Goal: Use online tool/utility: Use online tool/utility

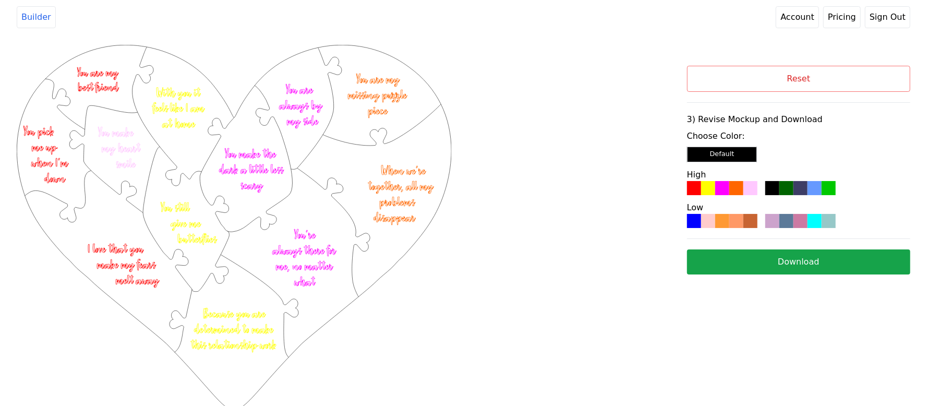
click at [806, 75] on button "Reset" at bounding box center [798, 79] width 223 height 26
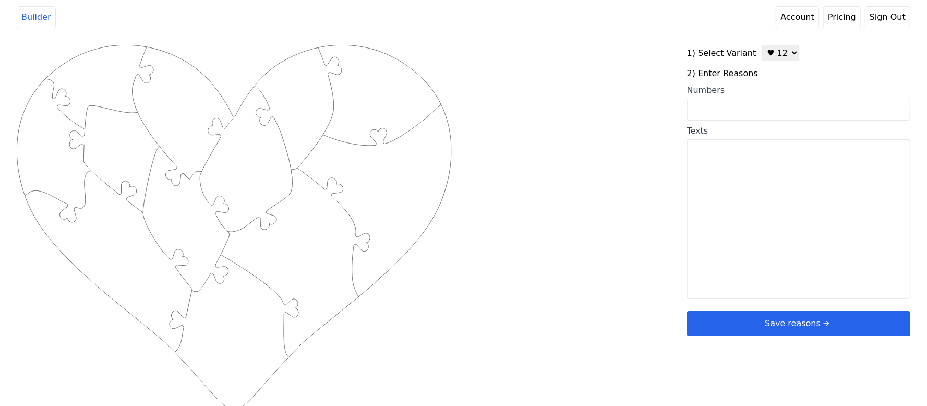
drag, startPoint x: 787, startPoint y: 104, endPoint x: 789, endPoint y: 112, distance: 7.5
click at [789, 107] on input "Numbers" at bounding box center [798, 110] width 223 height 22
type input "1 3 5 10 17 19 2"
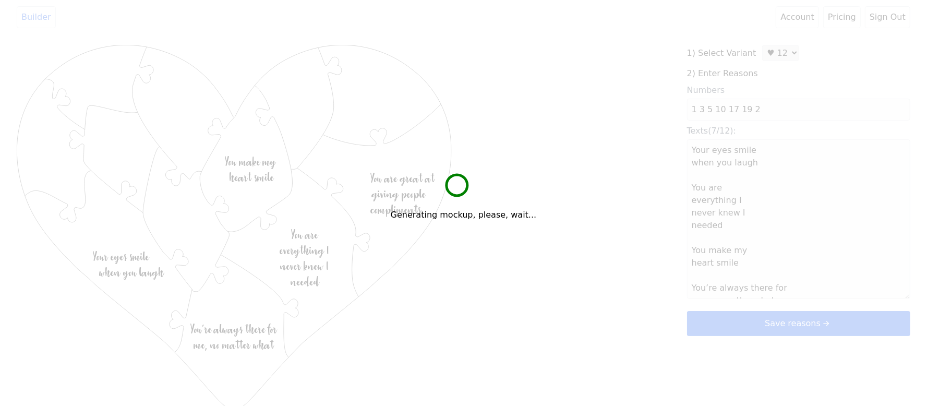
type textarea "Your eyes smile when you laugh You are everything I never knew I needed You mak…"
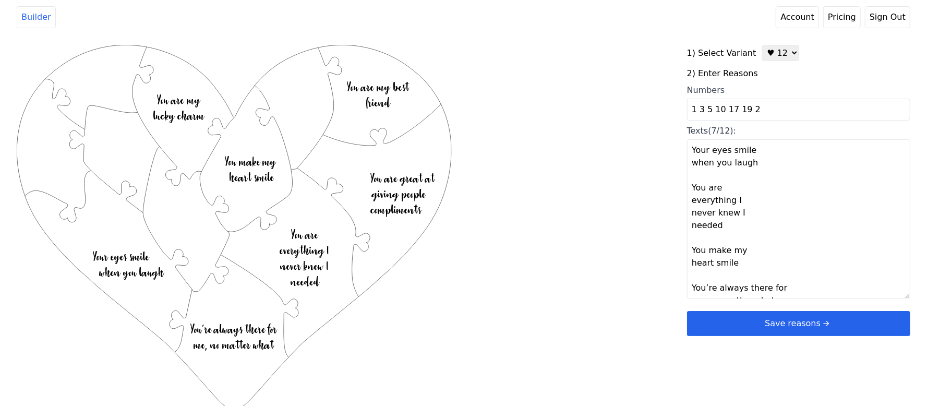
click at [787, 113] on input "1 3 5 10 17 19 2" at bounding box center [798, 110] width 223 height 22
type input "1 3 5 10 17 19 26 28 30 33 40 43"
click at [585, 126] on div "Created with Snap .strokeh12 {stroke:#00ff00;stroke-width:1.89;stroke-miterlimi…" at bounding box center [464, 211] width 894 height 333
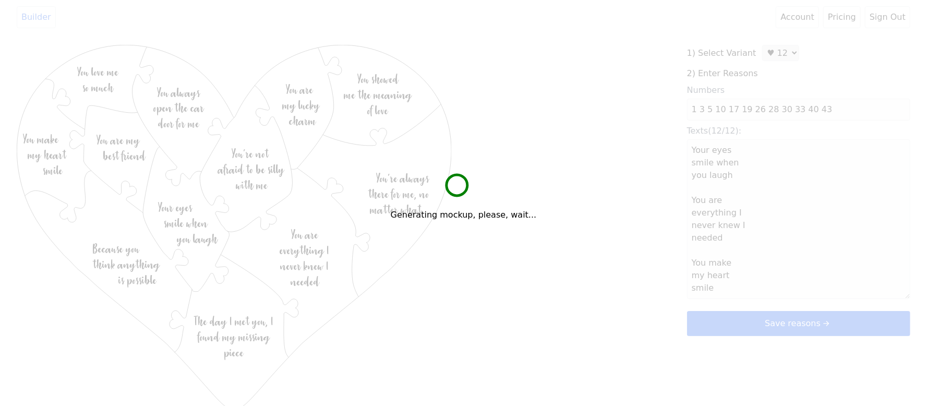
type textarea "Your eyes smile when you laugh You are everything I never knew I needed You mak…"
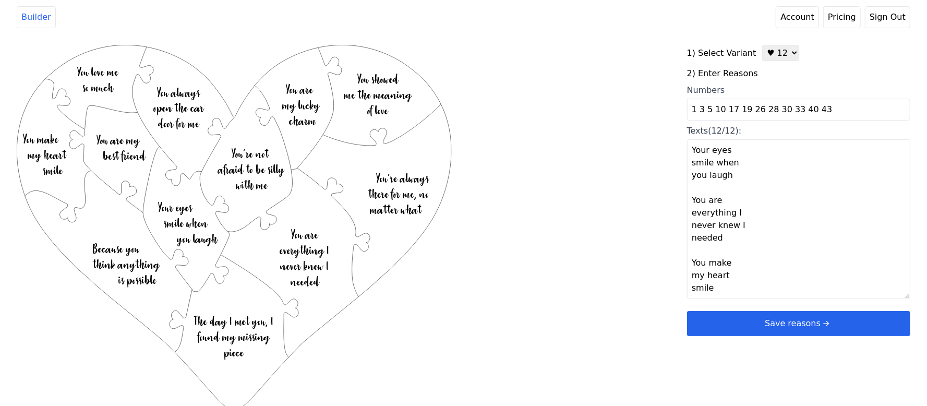
click at [761, 316] on button "Save reasons" at bounding box center [798, 323] width 223 height 25
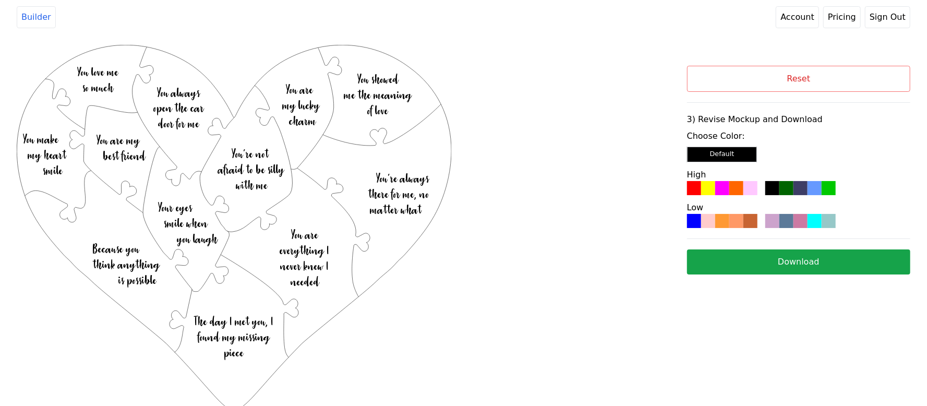
click at [733, 222] on div at bounding box center [737, 221] width 14 height 14
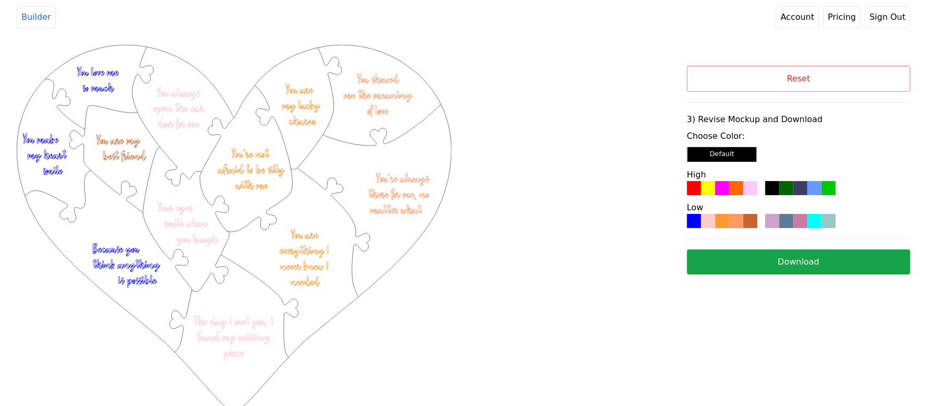
click at [746, 261] on button "Download" at bounding box center [798, 261] width 223 height 25
click at [731, 86] on button "Reset" at bounding box center [798, 79] width 223 height 26
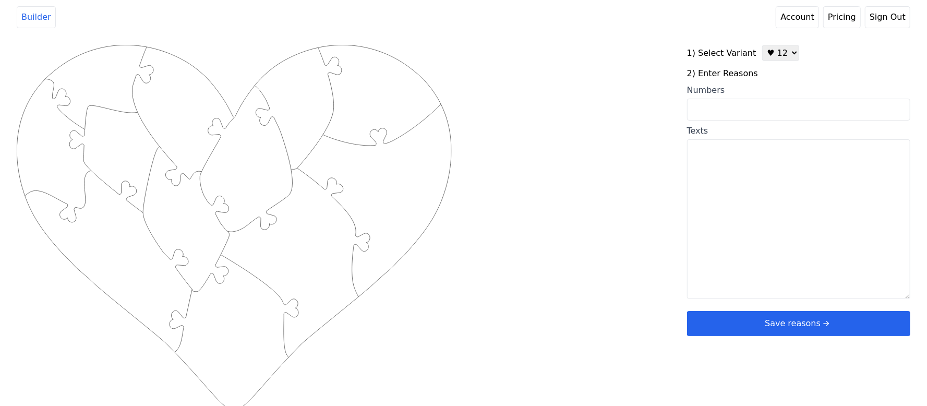
click at [781, 58] on select "♥ 12 ♥ 20 ♥ 32 ■ 12 ■ 20 ■ 32 ■ 60" at bounding box center [780, 53] width 37 height 16
select select "2"
click at [762, 45] on select "♥ 12 ♥ 20 ♥ 32 ■ 12 ■ 20 ■ 32 ■ 60" at bounding box center [780, 53] width 37 height 16
click at [220, 1] on header "Builder Account Pricing Sign Out" at bounding box center [463, 17] width 927 height 34
click at [730, 162] on textarea "Texts" at bounding box center [798, 219] width 223 height 160
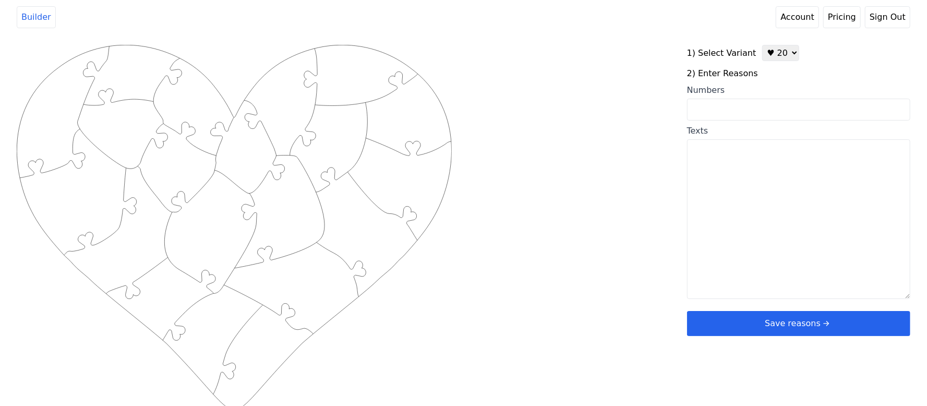
paste textarea "You are beautiful You have the bluest eyes You are very wise Seeing you always …"
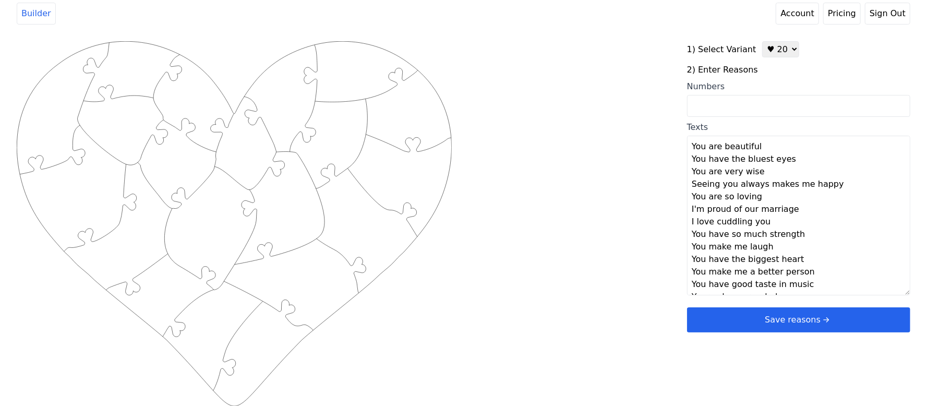
click at [769, 149] on textarea "You are beautiful You have the bluest eyes You are very wise Seeing you always …" at bounding box center [798, 216] width 223 height 160
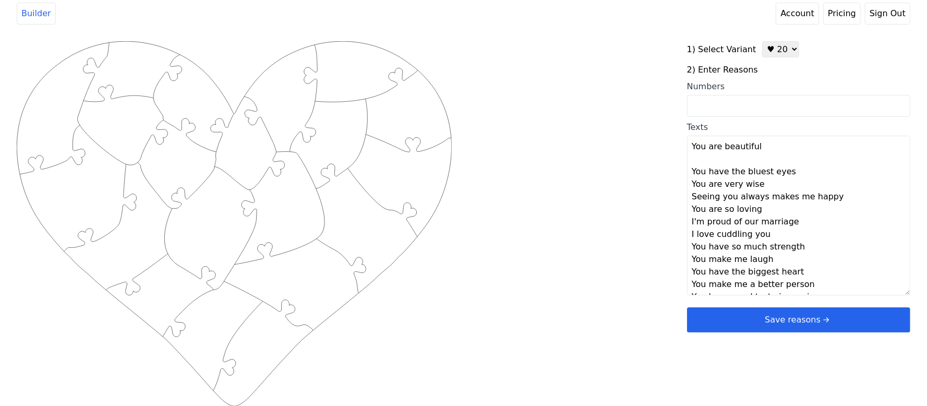
click at [787, 176] on textarea "You are beautiful You have the bluest eyes You are very wise Seeing you always …" at bounding box center [798, 216] width 223 height 160
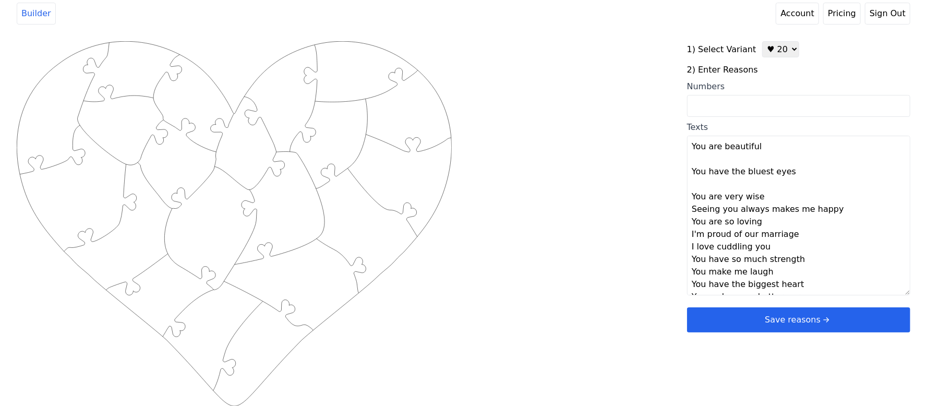
click at [761, 199] on textarea "You are beautiful You have the bluest eyes You are very wise Seeing you always …" at bounding box center [798, 216] width 223 height 160
click at [833, 229] on textarea "You are beautiful You have the bluest eyes You are very wise Seeing you always …" at bounding box center [798, 216] width 223 height 160
click at [852, 222] on textarea "You are beautiful You have the bluest eyes You are very wise Seeing you always …" at bounding box center [798, 216] width 223 height 160
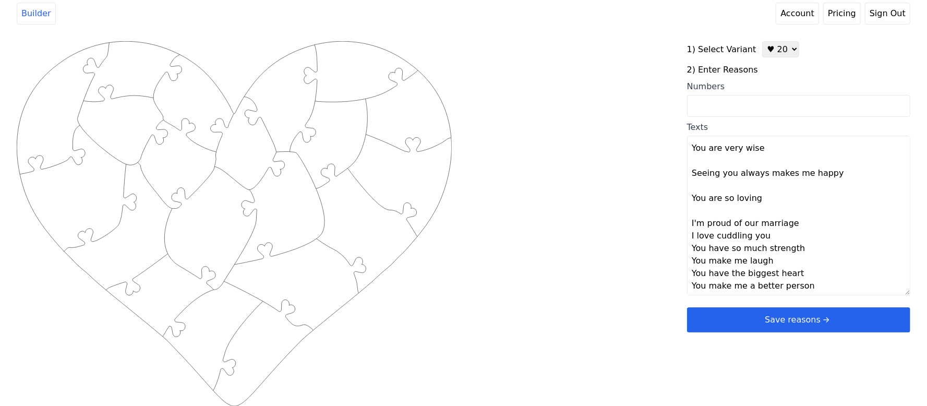
scroll to position [69, 0]
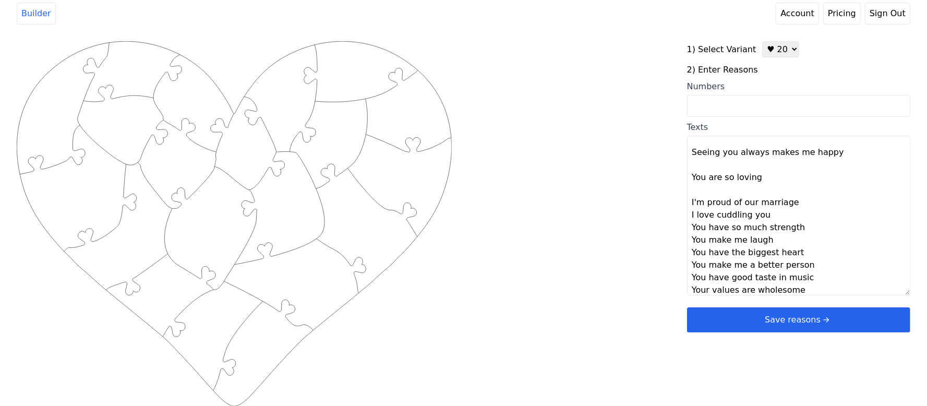
click at [792, 198] on textarea "You are beautiful You have the bluest eyes You are very wise Seeing you always …" at bounding box center [798, 216] width 223 height 160
click at [763, 231] on textarea "You are beautiful You have the bluest eyes You are very wise Seeing you always …" at bounding box center [798, 216] width 223 height 160
click at [796, 257] on textarea "You are beautiful You have the bluest eyes You are very wise Seeing you always …" at bounding box center [798, 216] width 223 height 160
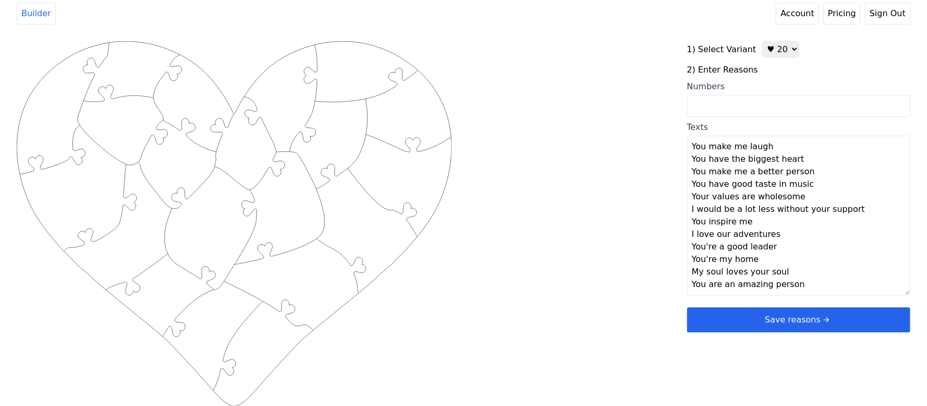
click at [770, 152] on textarea "You are beautiful You have the bluest eyes You are very wise Seeing you always …" at bounding box center [798, 216] width 223 height 160
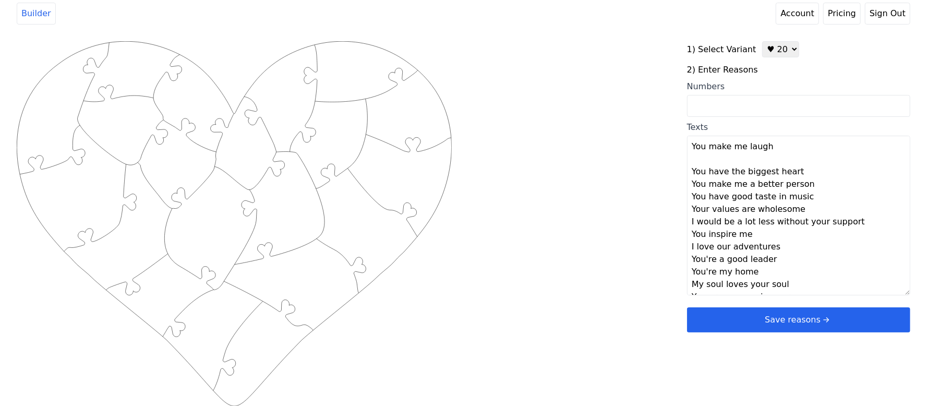
scroll to position [213, 0]
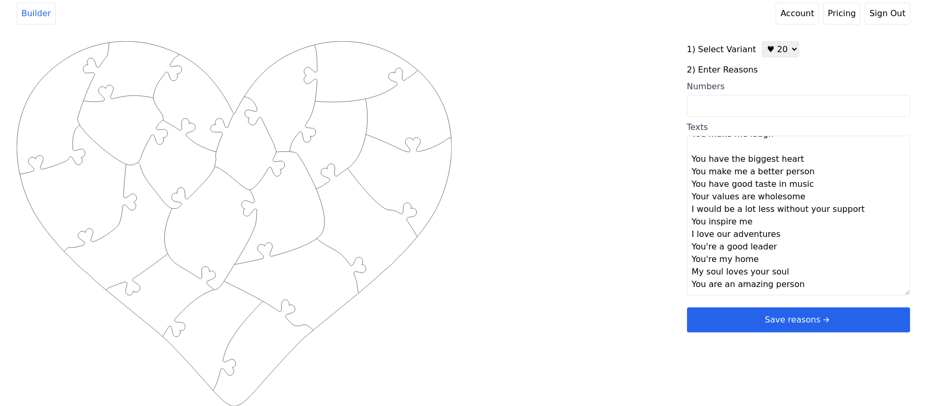
click at [800, 161] on textarea "You are beautiful You have the bluest eyes You are very wise Seeing you always …" at bounding box center [798, 216] width 223 height 160
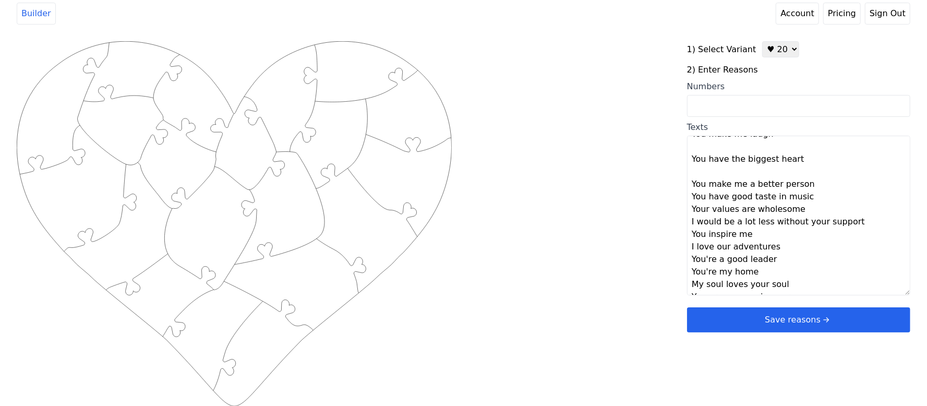
click at [810, 185] on textarea "You are beautiful You have the bluest eyes You are very wise Seeing you always …" at bounding box center [798, 216] width 223 height 160
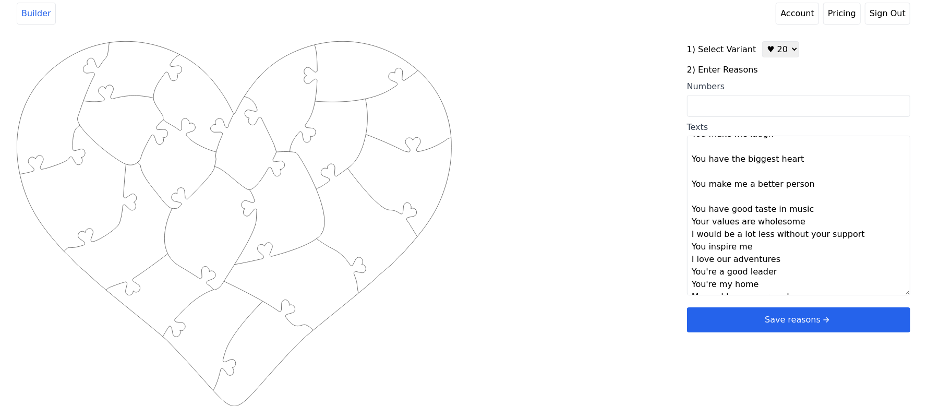
click at [808, 213] on textarea "You are beautiful You have the bluest eyes You are very wise Seeing you always …" at bounding box center [798, 216] width 223 height 160
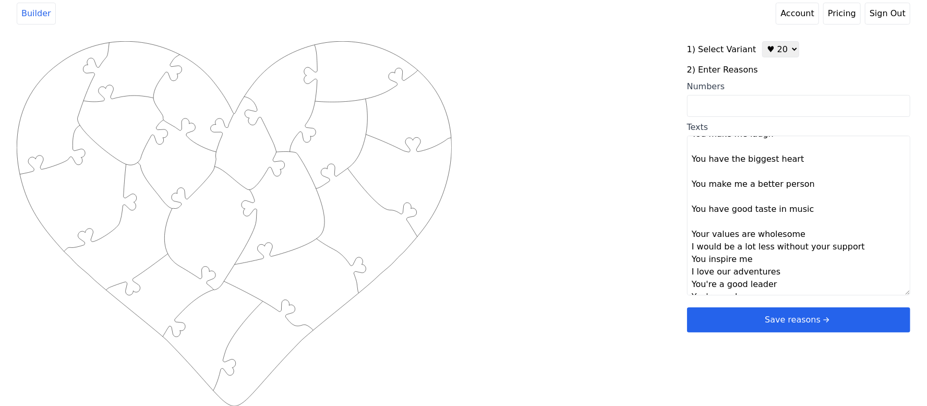
click at [802, 237] on textarea "You are beautiful You have the bluest eyes You are very wise Seeing you always …" at bounding box center [798, 216] width 223 height 160
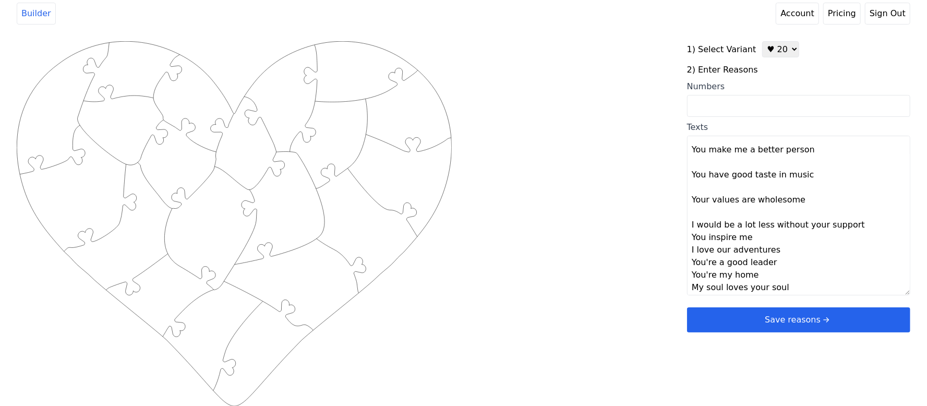
scroll to position [263, 0]
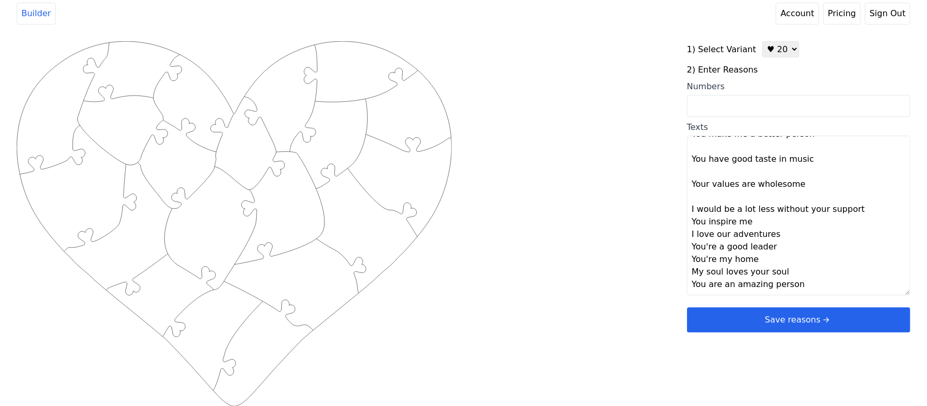
click at [850, 209] on textarea "You are beautiful You have the bluest eyes You are very wise Seeing you always …" at bounding box center [798, 216] width 223 height 160
click at [773, 236] on textarea "You are beautiful You have the bluest eyes You are very wise Seeing you always …" at bounding box center [798, 216] width 223 height 160
click at [790, 258] on textarea "You are beautiful You have the bluest eyes You are very wise Seeing you always …" at bounding box center [798, 216] width 223 height 160
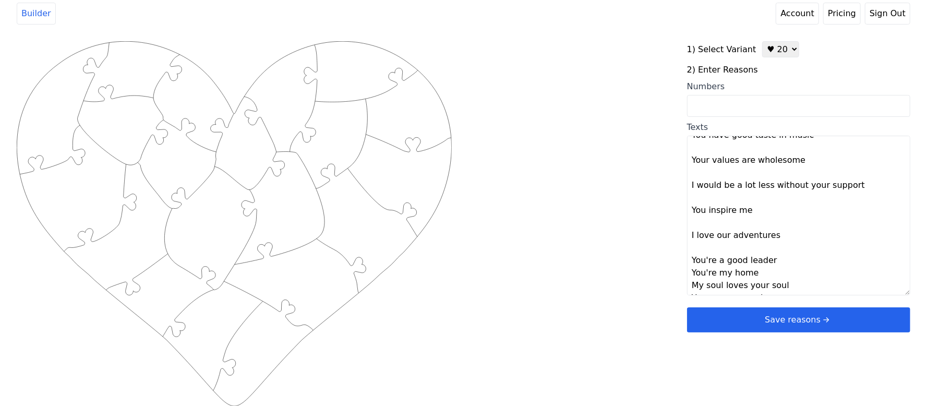
scroll to position [301, 0]
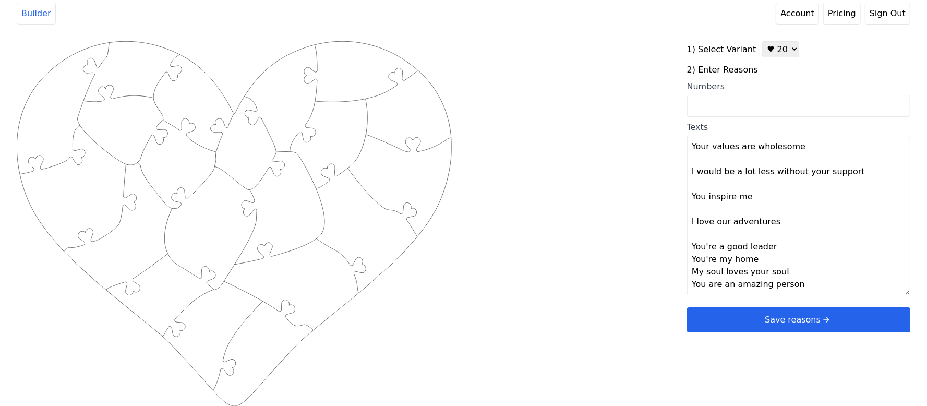
click at [787, 248] on textarea "You are beautiful You have the bluest eyes You are very wise Seeing you always …" at bounding box center [798, 216] width 223 height 160
click at [766, 276] on textarea "You are beautiful You have the bluest eyes You are very wise Seeing you always …" at bounding box center [798, 216] width 223 height 160
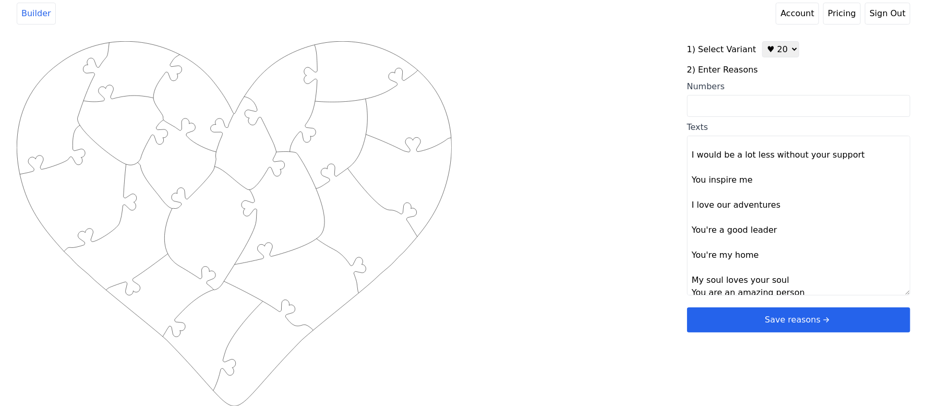
scroll to position [326, 0]
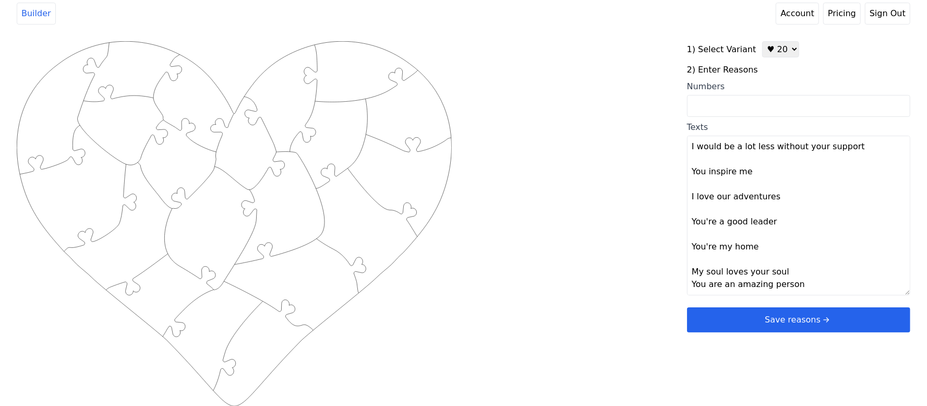
click at [790, 270] on textarea "You are beautiful You have the bluest eyes You are very wise Seeing you always …" at bounding box center [798, 216] width 223 height 160
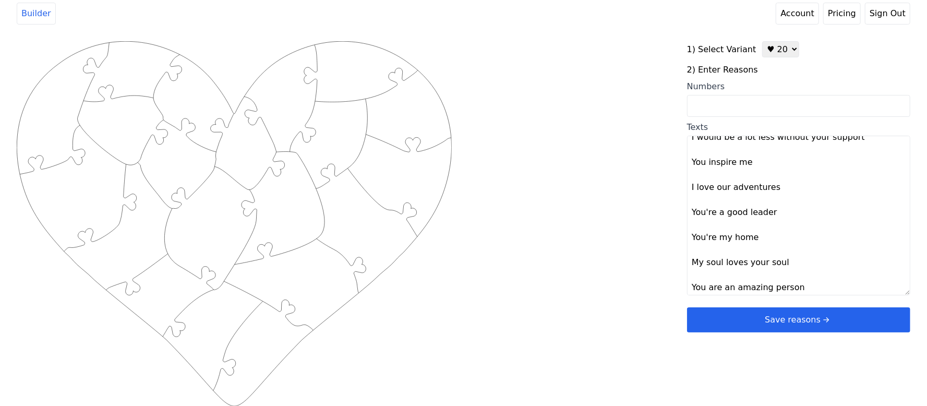
scroll to position [338, 0]
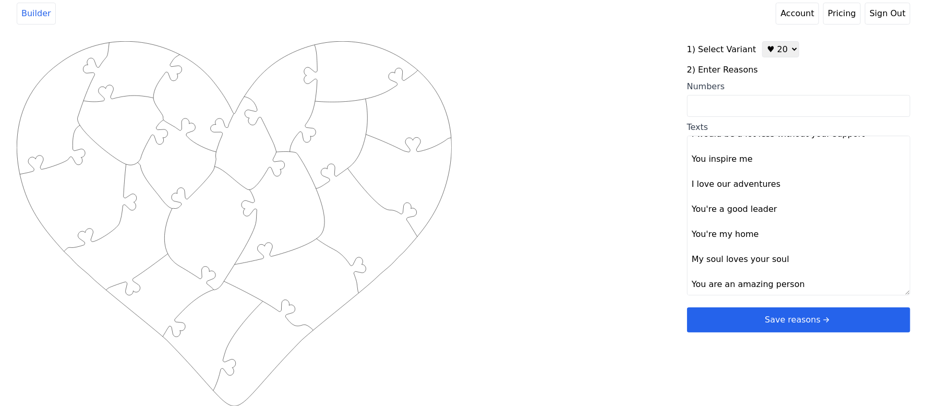
type textarea "You are beautiful You have the bluest eyes You are very wise Seeing you always …"
click at [653, 249] on div "Created with Snap .strokeh20 {stroke:#00ff00;stroke-width:1.56;stroke-miterlimi…" at bounding box center [464, 207] width 894 height 333
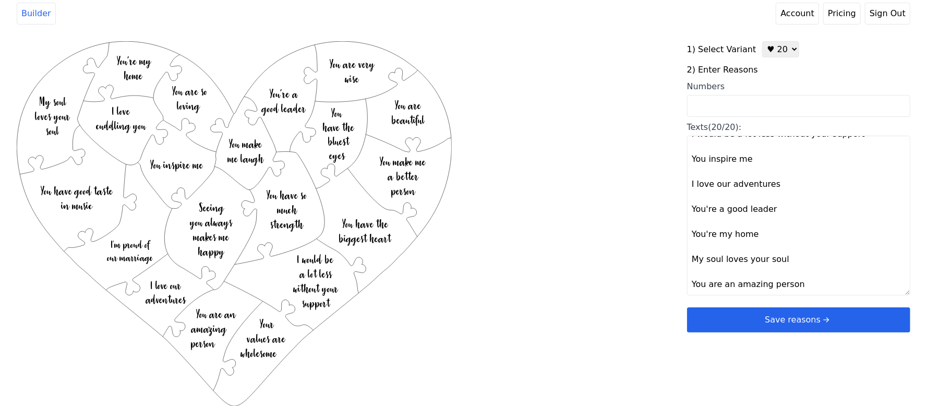
click at [730, 318] on button "Save reasons" at bounding box center [798, 319] width 223 height 25
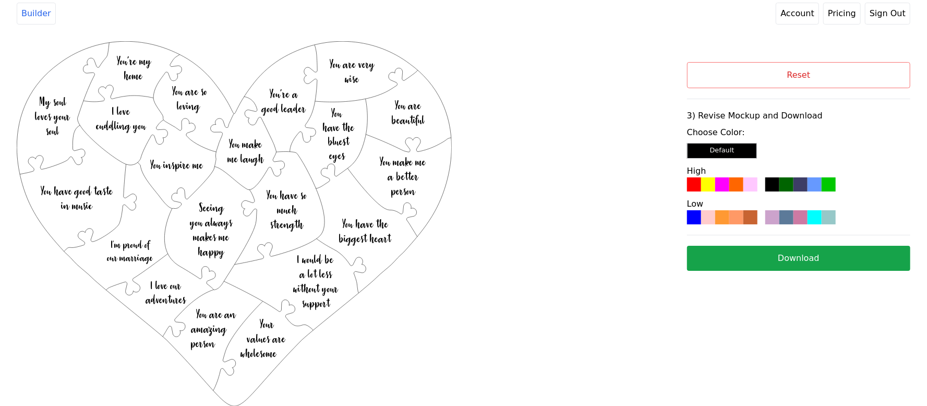
click at [744, 180] on div at bounding box center [751, 184] width 14 height 14
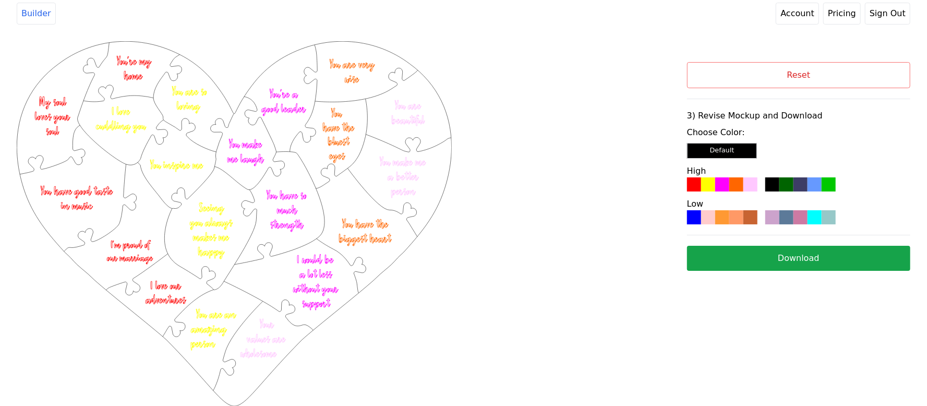
click at [783, 255] on button "Download" at bounding box center [798, 258] width 223 height 25
click at [852, 85] on button "Reset" at bounding box center [798, 75] width 223 height 26
select select "2"
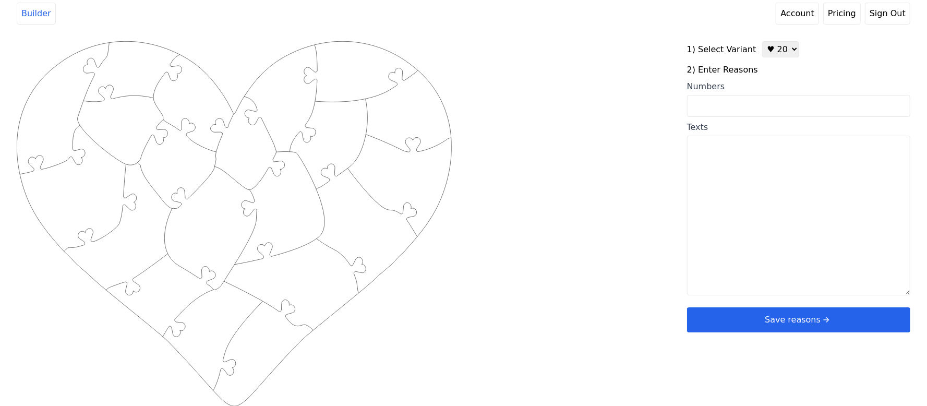
click at [739, 107] on input "Numbers" at bounding box center [798, 106] width 223 height 22
paste input "8, 9, 11, 19, 21, 30, 36, 37, 38, 43, 44, 48, 49, 54, 55, 56, 63, 64, 69, 78"
type input "8, 9, 11, 19, 21, 30, 36, 37, 38, 43, 44, 48, 49, 54, 55, 56, 63, 64, 69, 78"
click at [617, 121] on div "Created with Snap .strokeh20 {stroke:#00ff00;stroke-width:1.56;stroke-miterlimi…" at bounding box center [464, 207] width 894 height 333
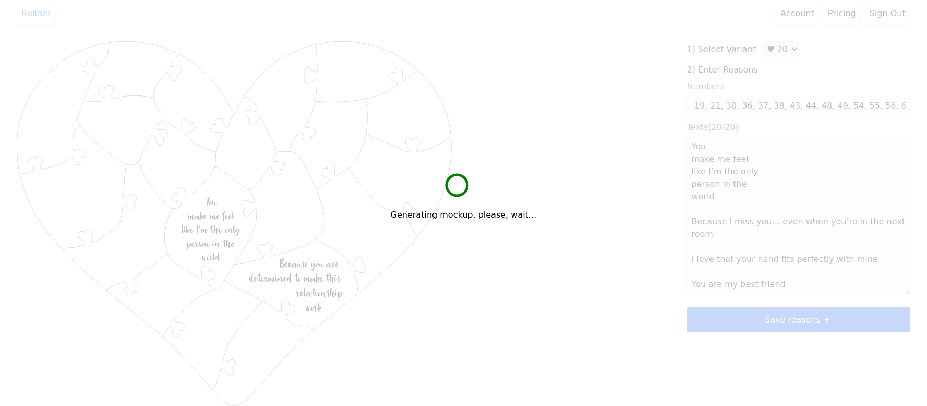
scroll to position [0, 0]
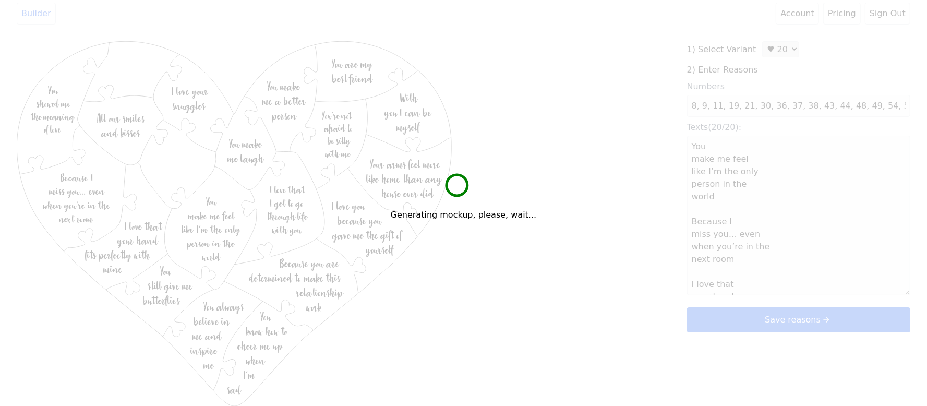
type textarea "You make me feel like I’m the only person in the world Because I miss you… even…"
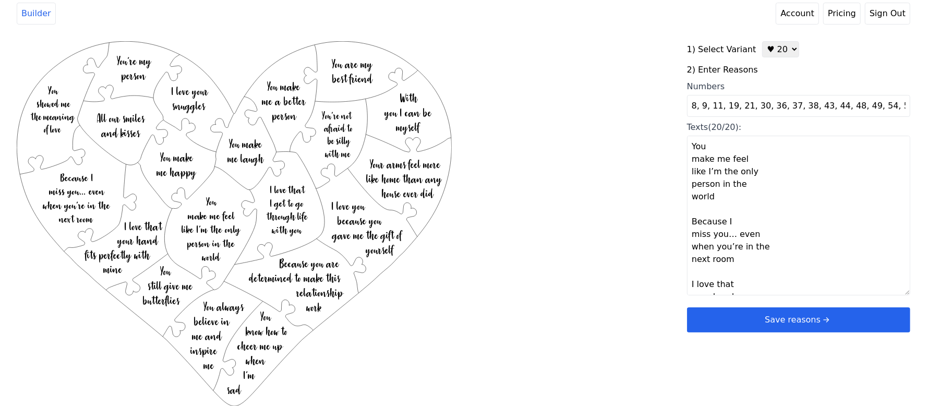
click at [781, 322] on button "Save reasons" at bounding box center [798, 319] width 223 height 25
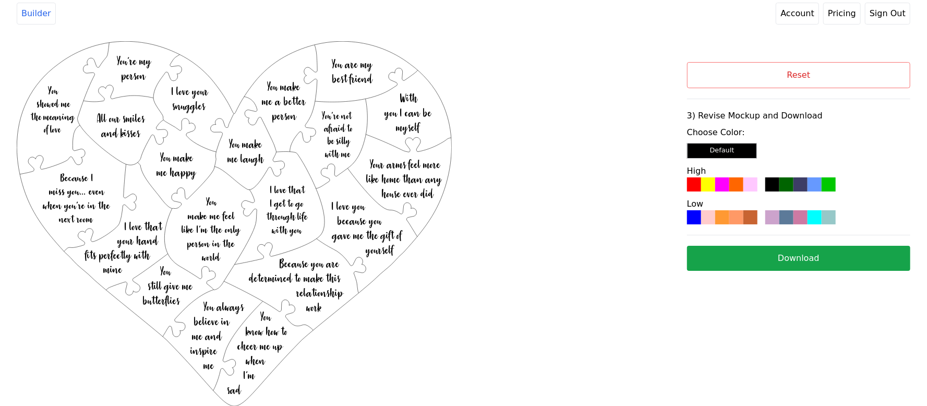
click at [751, 186] on div at bounding box center [751, 184] width 14 height 14
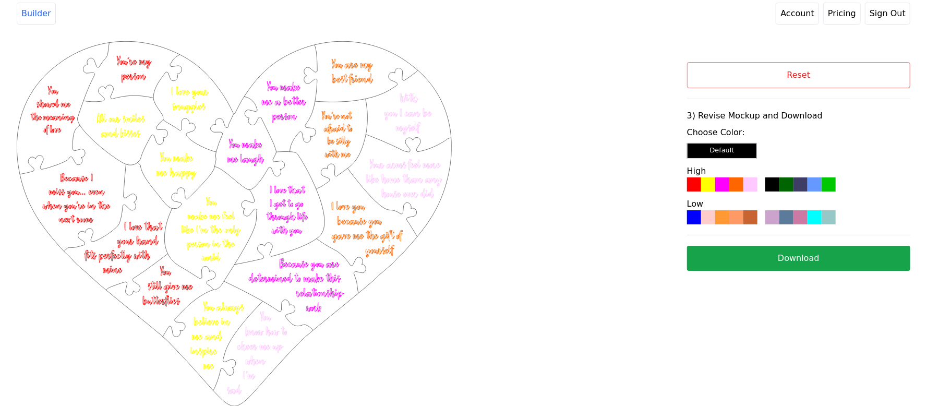
click at [844, 252] on button "Download" at bounding box center [798, 258] width 223 height 25
click at [871, 74] on button "Reset" at bounding box center [798, 75] width 223 height 26
select select "2"
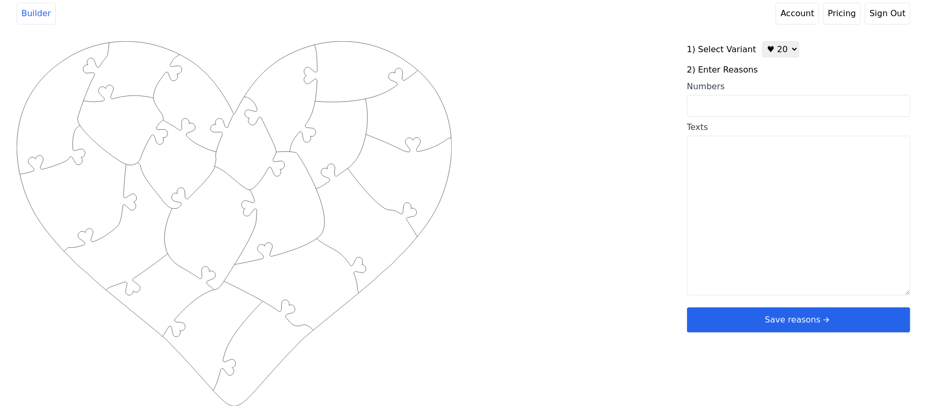
click at [750, 111] on input "Numbers" at bounding box center [798, 106] width 223 height 22
paste input "1,5,8,9,12,14,21,28,35,43,44,49,54,55,56,58,59,62,78"
type input "1,5,8,9,12,14,21,28,35,43,44,49,54,55,56,58,59,62,78"
click at [623, 111] on div "Created with Snap .strokeh20 {stroke:#00ff00;stroke-width:1.56;stroke-miterlimi…" at bounding box center [464, 207] width 894 height 333
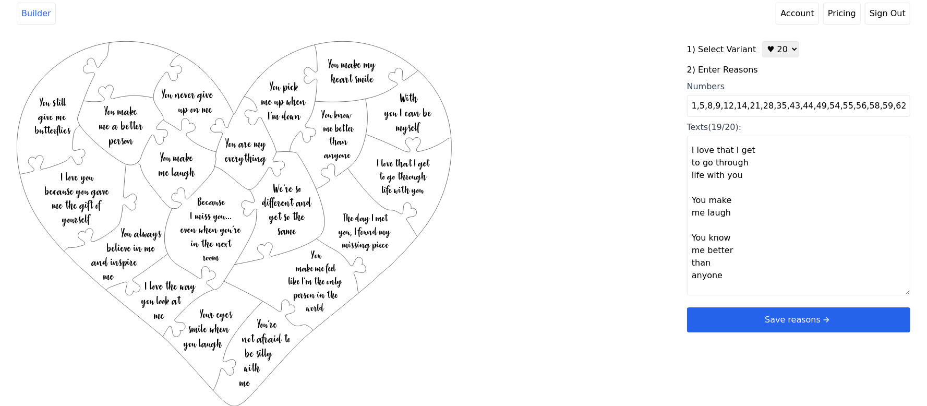
scroll to position [835, 0]
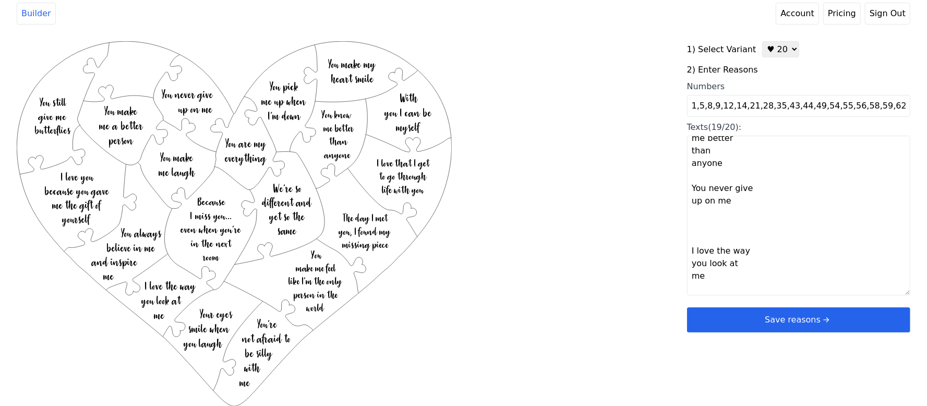
drag, startPoint x: 756, startPoint y: 236, endPoint x: 817, endPoint y: 230, distance: 60.8
click at [817, 230] on textarea "Your eyes smile when you laugh You make my heart smile You make me feel like I’…" at bounding box center [798, 216] width 223 height 160
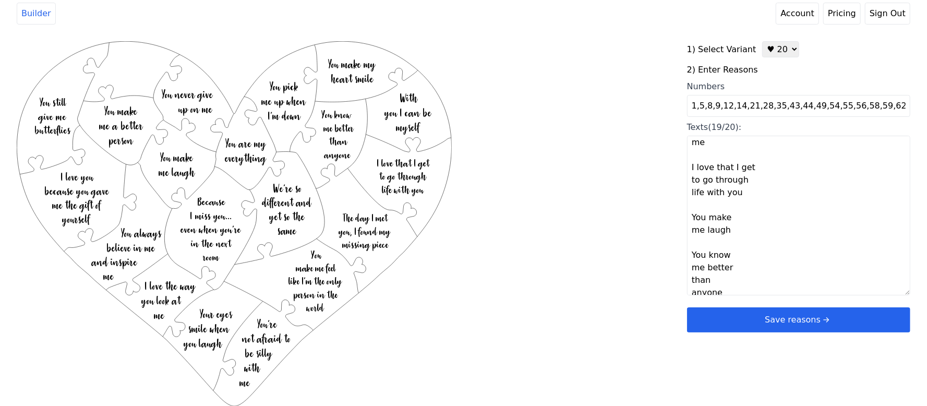
scroll to position [914, 0]
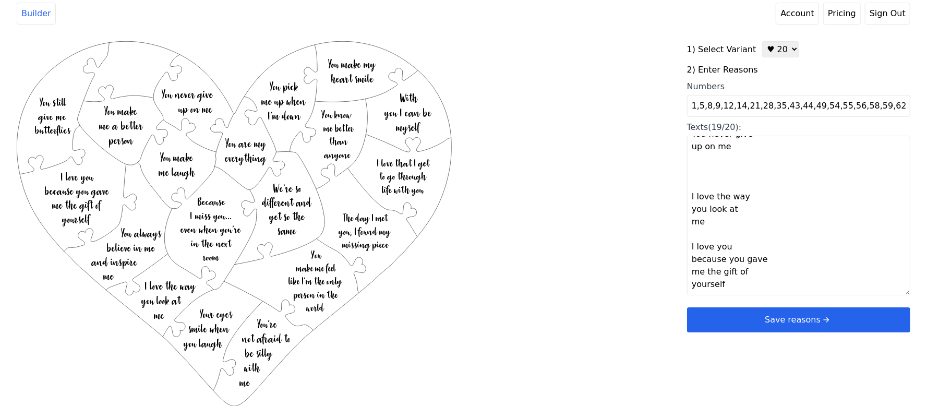
click at [716, 279] on textarea "Your eyes smile when you laugh You make my heart smile You make me feel like I’…" at bounding box center [798, 216] width 223 height 160
paste textarea "Your bum"
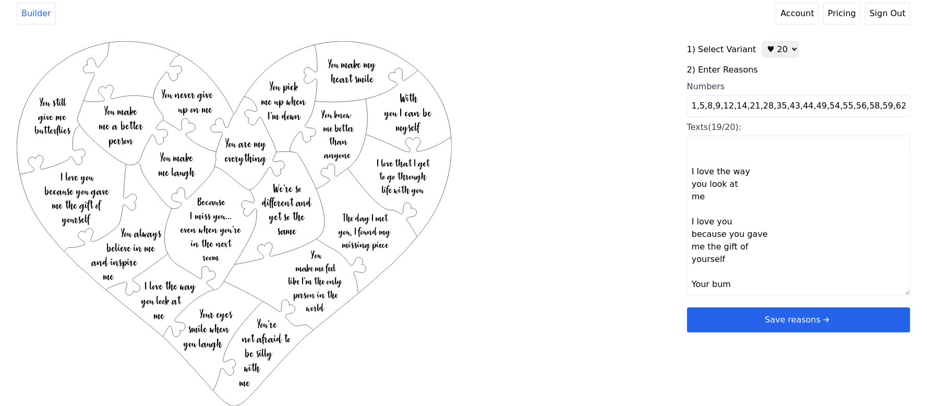
type textarea "Your eyes smile when you laugh You make my heart smile You make me feel like I’…"
click at [615, 258] on div "Created with Snap .strokeh20 {stroke:#00ff00;stroke-width:1.56;stroke-miterlimi…" at bounding box center [464, 207] width 894 height 333
type textarea "Your eyes smile when you laugh You make my heart smile You make me feel like I’…"
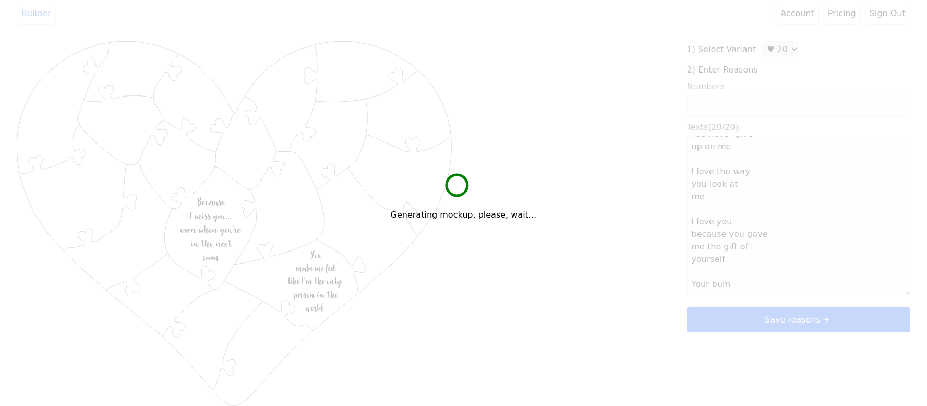
scroll to position [889, 0]
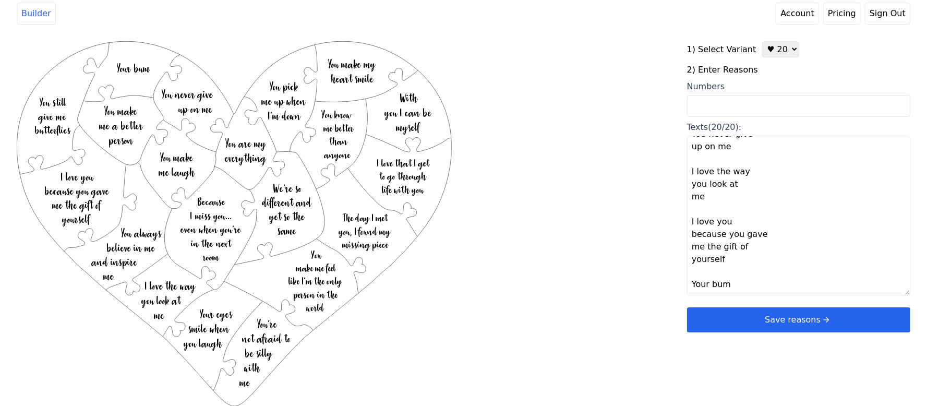
click at [735, 314] on button "Save reasons" at bounding box center [798, 319] width 223 height 25
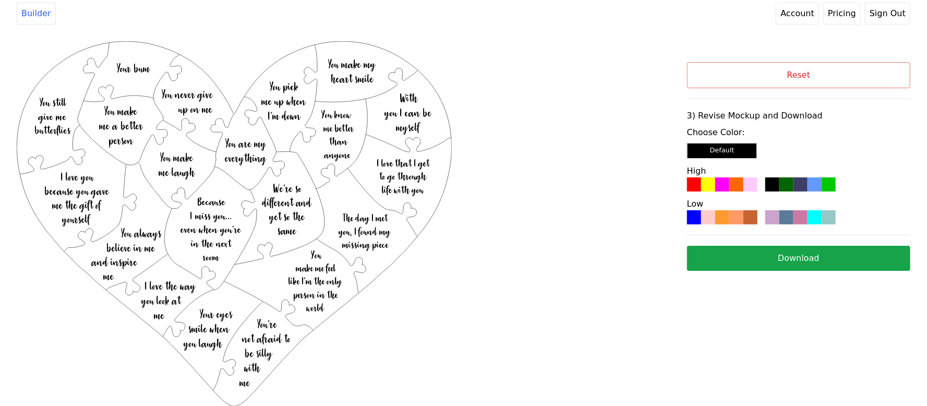
click at [794, 188] on div at bounding box center [801, 184] width 14 height 14
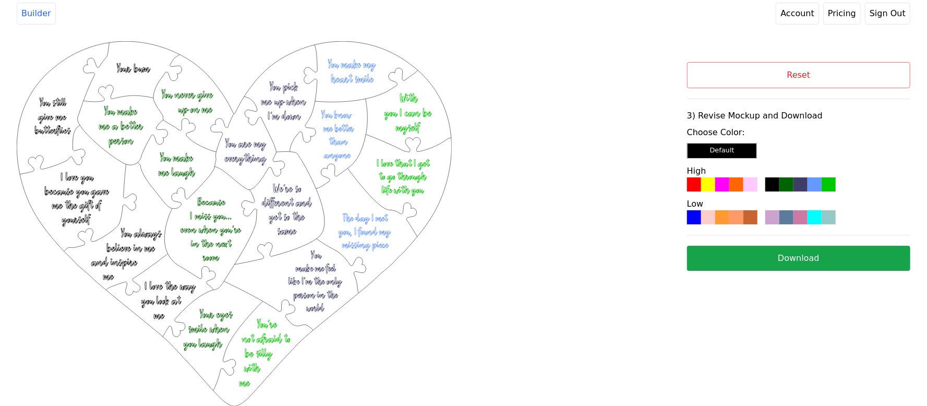
click at [774, 255] on button "Download" at bounding box center [798, 258] width 223 height 25
click at [865, 77] on button "Reset" at bounding box center [798, 75] width 223 height 26
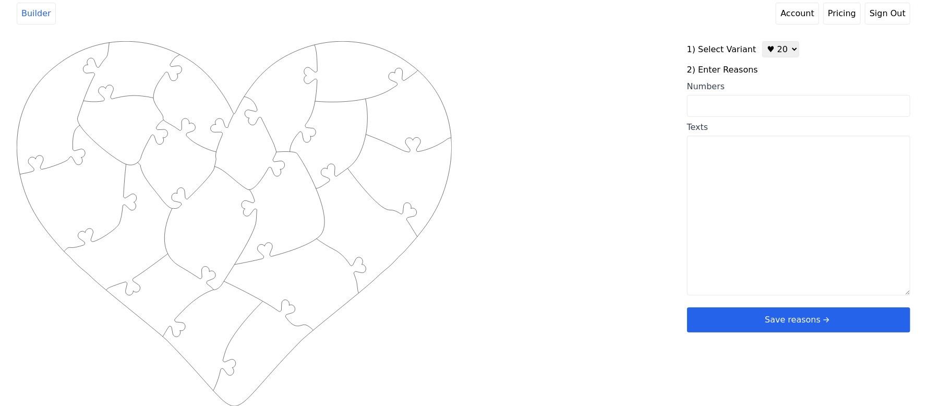
click at [767, 51] on select "♥ 12 ♥ 20 ♥ 32 ■ 12 ■ 20 ■ 32 ■ 60" at bounding box center [780, 49] width 37 height 16
select select "1"
click at [762, 41] on select "♥ 12 ♥ 20 ♥ 32 ■ 12 ■ 20 ■ 32 ■ 60" at bounding box center [780, 49] width 37 height 16
click at [742, 103] on input "Numbers" at bounding box center [798, 105] width 223 height 22
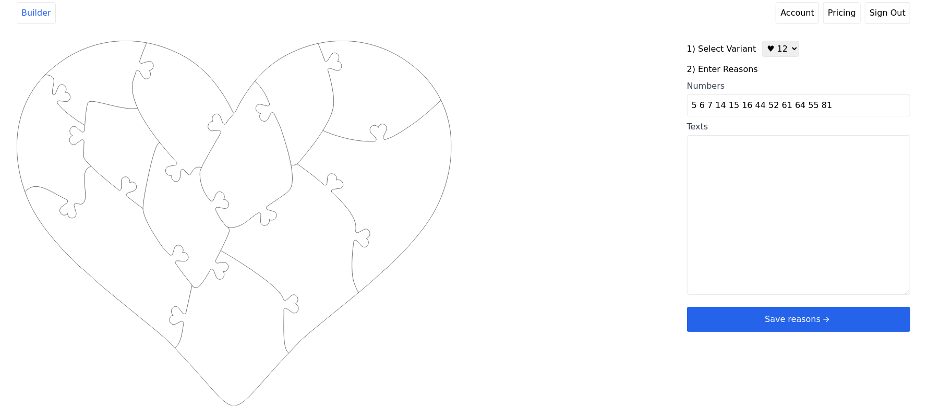
type input "5 6 7 14 15 16 44 52 61 64 55 81"
click at [606, 150] on div "Created with Snap .strokeh12 {stroke:#00ff00;stroke-width:1.89;stroke-miterlimi…" at bounding box center [464, 207] width 894 height 333
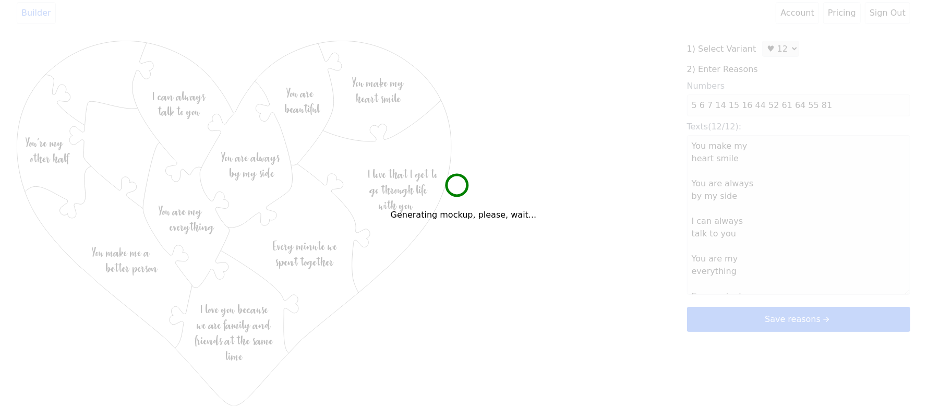
type textarea "You make my heart smile You are always by my side I can always talk to you You …"
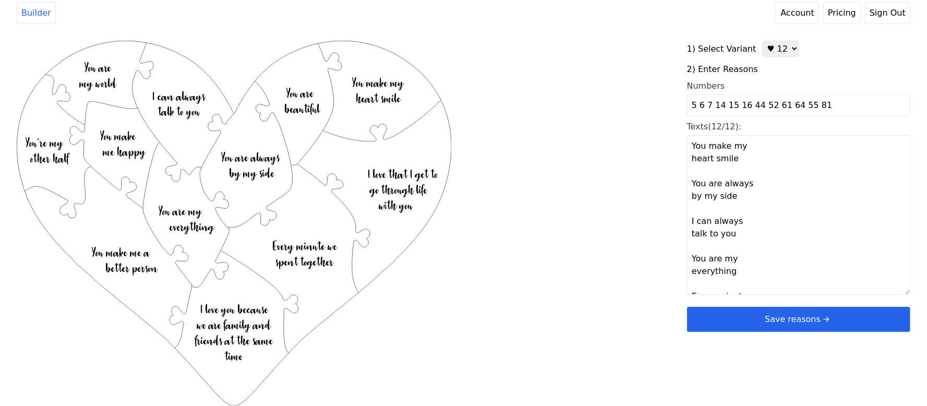
click at [769, 312] on button "Save reasons" at bounding box center [798, 319] width 223 height 25
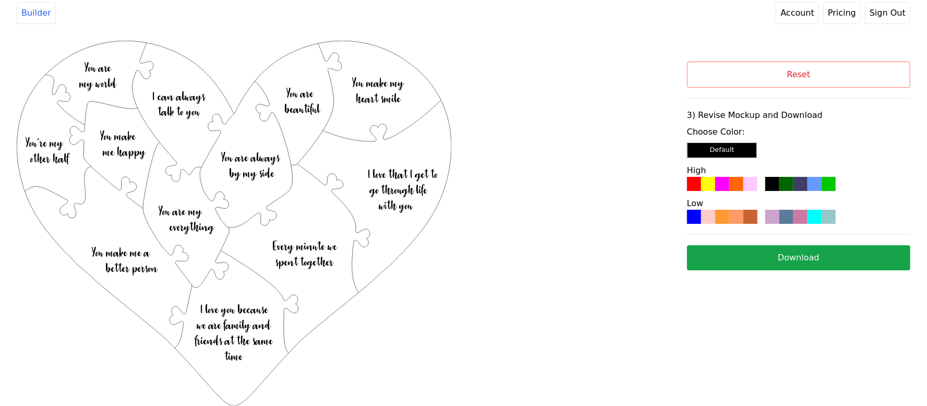
click at [748, 217] on div at bounding box center [751, 217] width 14 height 14
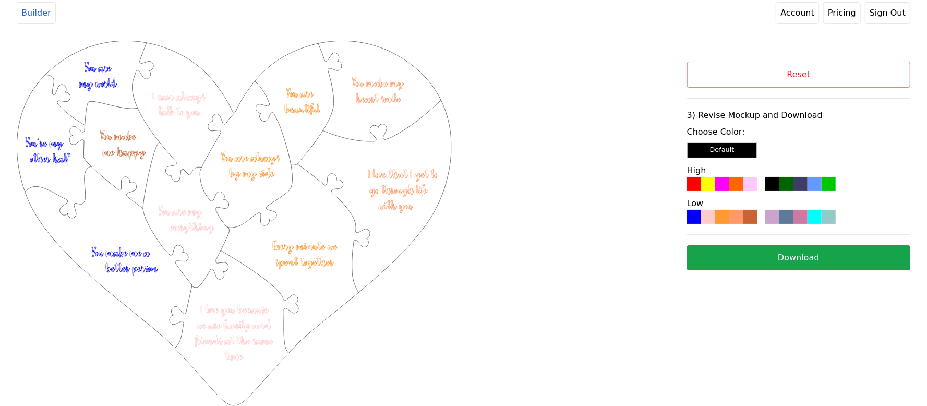
drag, startPoint x: 747, startPoint y: 229, endPoint x: 626, endPoint y: 90, distance: 183.8
click at [626, 91] on div "Created with Snap .strokeh12 {stroke:#00ff00;stroke-width:1.89;stroke-miterlimi…" at bounding box center [352, 176] width 671 height 271
click at [803, 254] on button "Download" at bounding box center [798, 257] width 223 height 25
drag, startPoint x: 534, startPoint y: 215, endPoint x: 552, endPoint y: 213, distance: 17.3
click at [535, 216] on div "Created with Snap .strokeh12 {stroke:#00ff00;stroke-width:1.89;stroke-miterlimi…" at bounding box center [352, 176] width 671 height 271
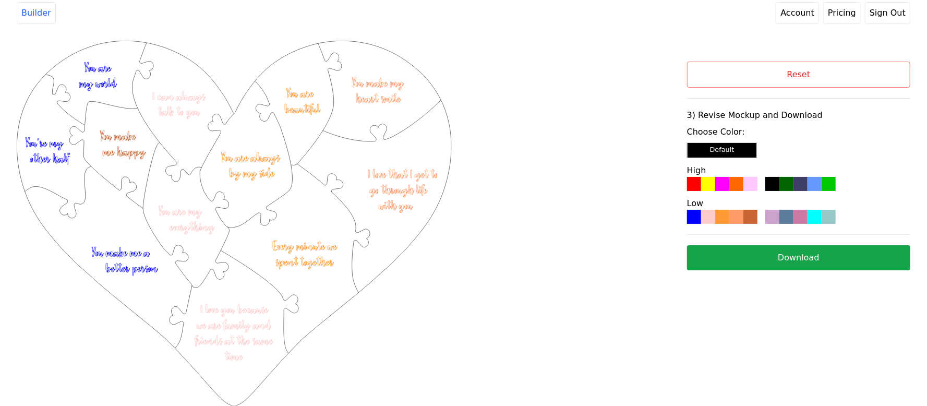
click at [719, 76] on button "Reset" at bounding box center [798, 75] width 223 height 26
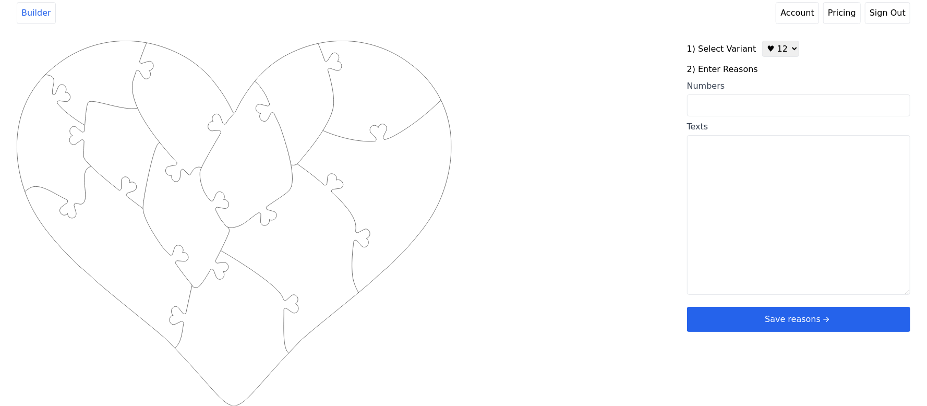
click at [772, 45] on select "♥ 12 ♥ 20 ♥ 32 ■ 12 ■ 20 ■ 32 ■ 60" at bounding box center [780, 49] width 37 height 16
select select "2"
click at [762, 41] on select "♥ 12 ♥ 20 ♥ 32 ■ 12 ■ 20 ■ 32 ■ 60" at bounding box center [780, 49] width 37 height 16
click at [351, 6] on header "Builder Account Pricing Sign Out" at bounding box center [463, 13] width 927 height 34
click at [728, 109] on input "Numbers" at bounding box center [798, 106] width 223 height 22
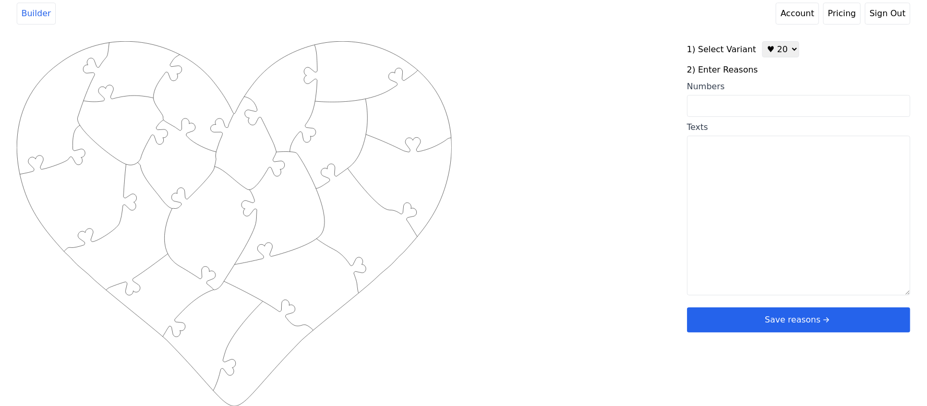
paste input "1, 3, 5, 6, 10, 11, 13, 16, 19, 20, 21, 28, 29, 31, 38, 48, 50, 65, 80, 81"
type input "1, 3, 5, 6, 10, 11, 13, 16, 19, 20, 21, 28, 29, 31, 38, 48, 50, 65, 80, 81"
click at [559, 103] on div "Created with Snap .strokeh20 {stroke:#00ff00;stroke-width:1.56;stroke-miterlimi…" at bounding box center [464, 207] width 894 height 333
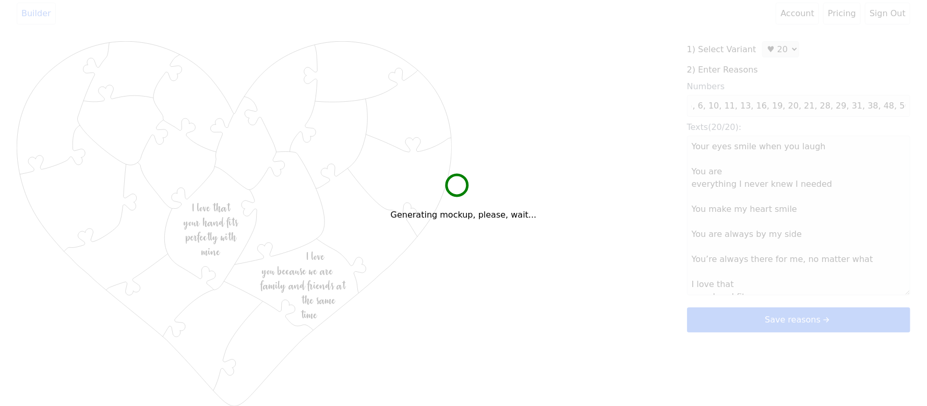
scroll to position [0, 0]
drag, startPoint x: 559, startPoint y: 103, endPoint x: 575, endPoint y: 54, distance: 51.0
click at [575, 54] on div "Generating mockup, please, wait..." at bounding box center [463, 203] width 927 height 406
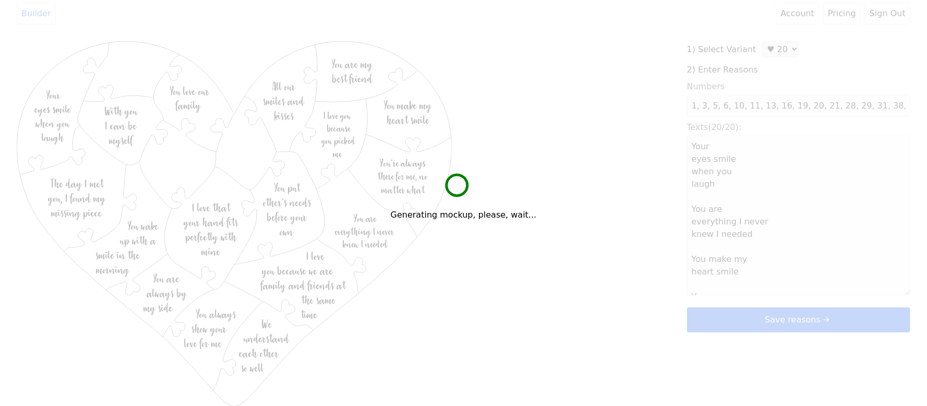
type textarea "Your eyes smile when you laugh You are everything I never knew I needed You mak…"
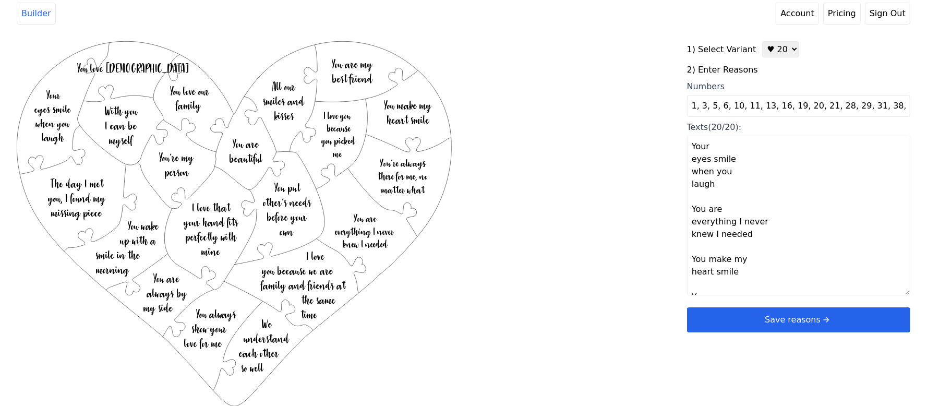
click at [195, 21] on header "Builder Account Pricing Sign Out" at bounding box center [463, 13] width 927 height 34
click at [773, 309] on button "Save reasons" at bounding box center [798, 319] width 223 height 25
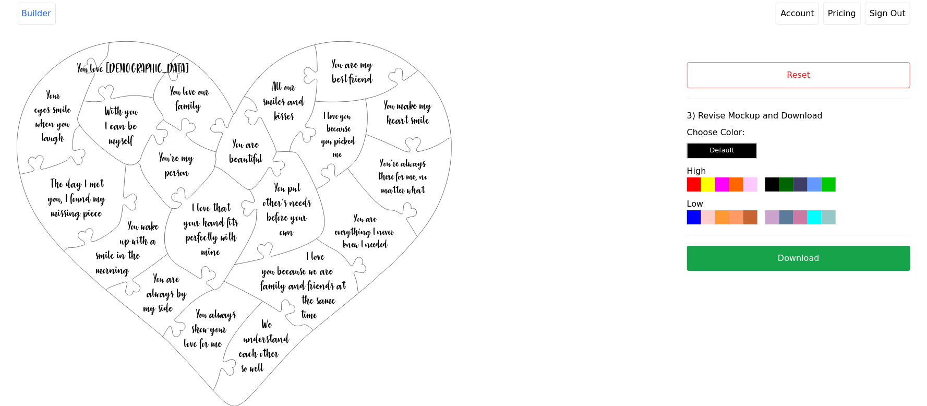
click at [748, 222] on div at bounding box center [751, 217] width 14 height 14
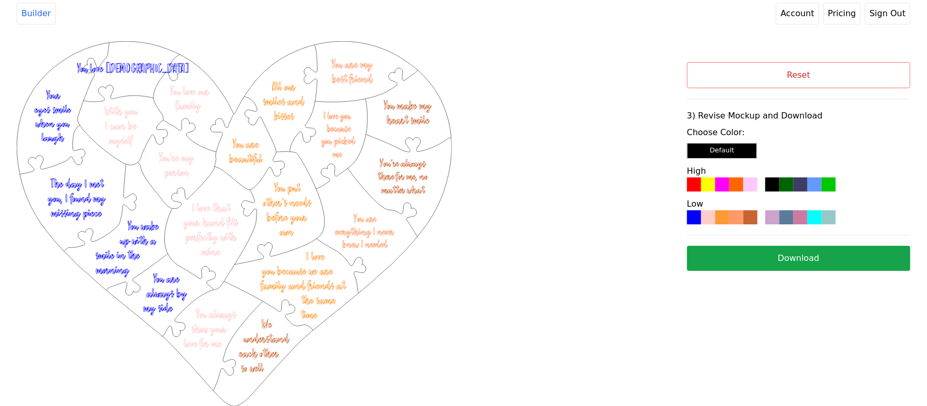
click at [756, 254] on button "Download" at bounding box center [798, 258] width 223 height 25
